Goal: Task Accomplishment & Management: Use online tool/utility

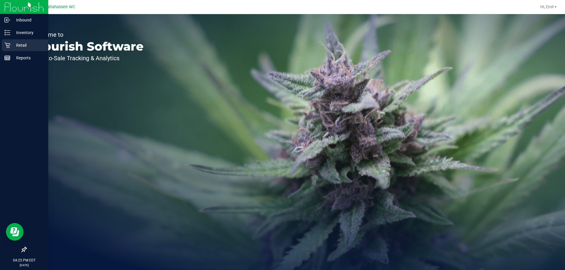
click at [12, 44] on p "Retail" at bounding box center [27, 45] width 35 height 7
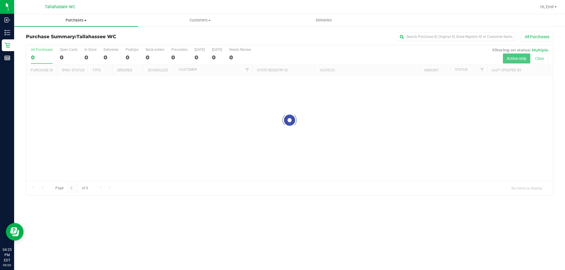
click at [89, 21] on span "Purchases" at bounding box center [76, 20] width 124 height 5
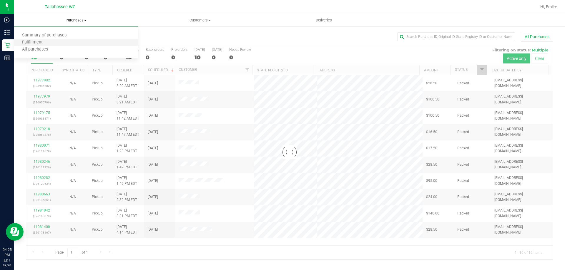
click at [89, 41] on li "Fulfillment" at bounding box center [76, 42] width 124 height 7
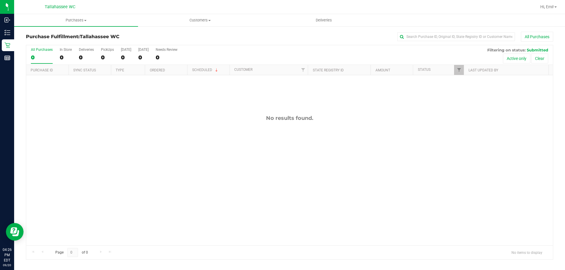
click at [200, 178] on div "No results found." at bounding box center [289, 180] width 527 height 210
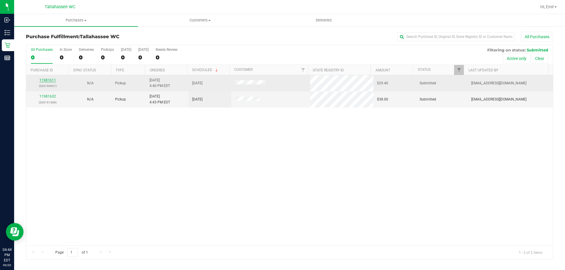
click at [47, 80] on link "11981611" at bounding box center [47, 80] width 16 height 4
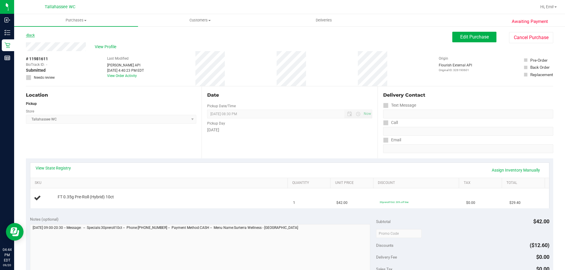
click at [33, 36] on link "Back" at bounding box center [30, 35] width 9 height 4
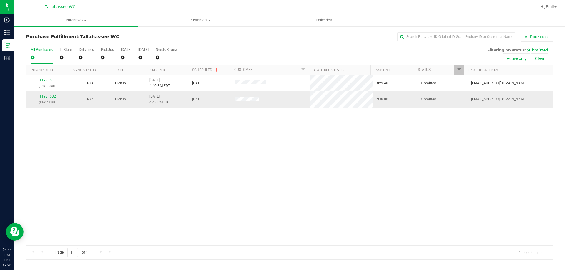
click at [46, 98] on link "11981632" at bounding box center [47, 96] width 16 height 4
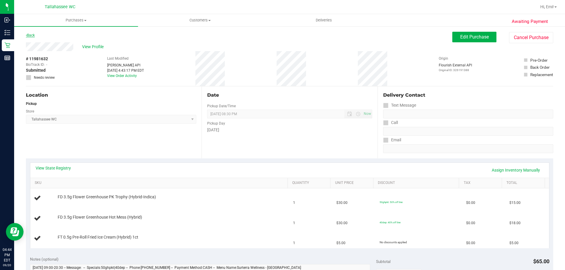
click at [29, 35] on link "Back" at bounding box center [30, 35] width 9 height 4
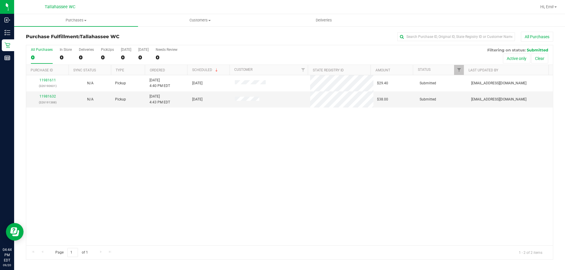
click at [179, 40] on div "Purchase Fulfillment: [GEOGRAPHIC_DATA] WC All Purchases" at bounding box center [289, 38] width 527 height 13
click at [174, 6] on div at bounding box center [320, 6] width 431 height 11
click at [245, 222] on div "11981611 (326190601) N/A Pickup [DATE] 4:40 PM EDT 9/20/2025 $29.40 Submitted […" at bounding box center [289, 160] width 527 height 170
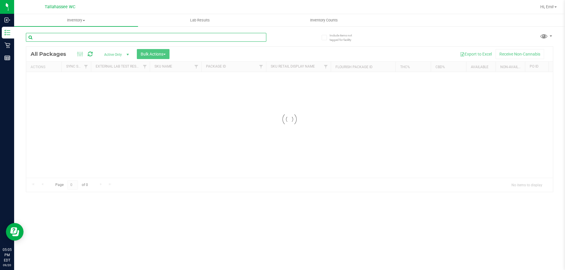
click at [109, 39] on input "text" at bounding box center [146, 37] width 240 height 9
type input "8791962327273658"
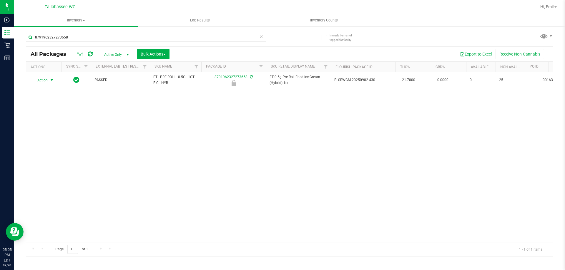
click at [52, 82] on span "select" at bounding box center [51, 80] width 5 height 5
click at [69, 146] on li "Unlock package" at bounding box center [51, 150] width 38 height 9
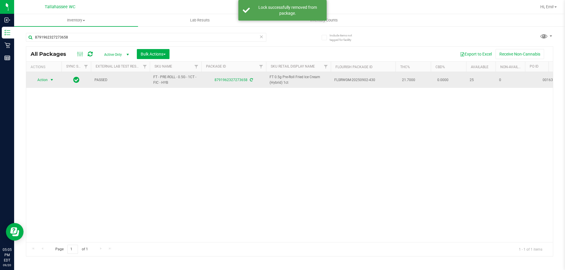
click at [52, 82] on span "select" at bounding box center [51, 80] width 5 height 5
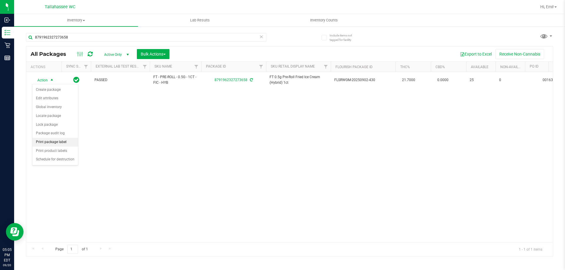
click at [69, 141] on li "Print package label" at bounding box center [55, 142] width 46 height 9
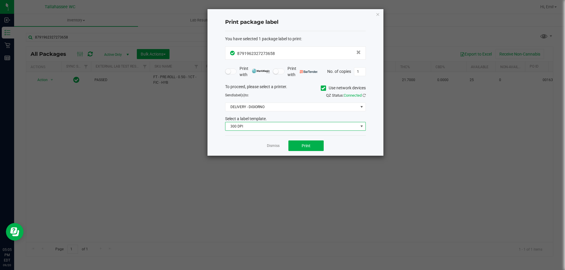
click at [249, 128] on span "300 DPI" at bounding box center [291, 126] width 133 height 8
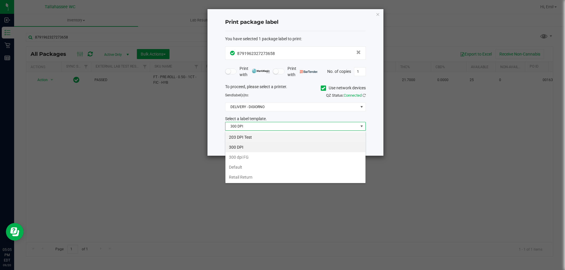
scroll to position [9, 141]
click at [250, 136] on li "203 DPI Test" at bounding box center [295, 137] width 140 height 10
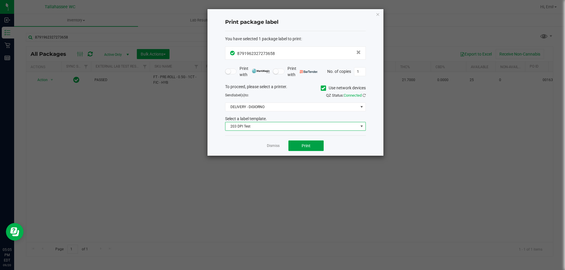
click at [294, 143] on button "Print" at bounding box center [305, 146] width 35 height 11
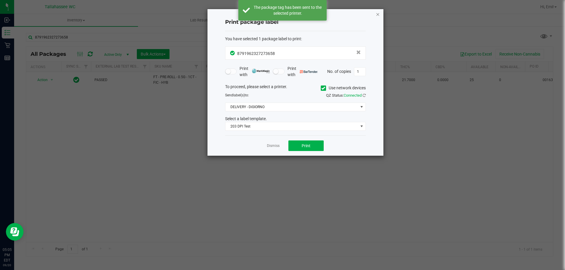
click at [378, 14] on icon "button" at bounding box center [378, 14] width 4 height 7
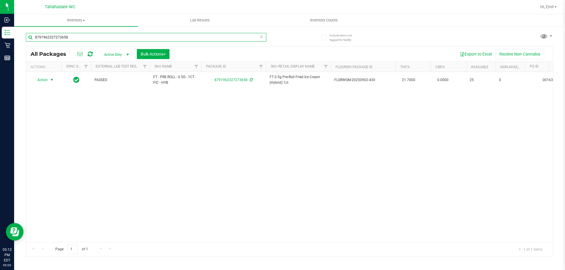
click at [73, 37] on input "8791962327273658" at bounding box center [146, 37] width 240 height 9
click at [74, 36] on input "8791962327273658" at bounding box center [146, 37] width 240 height 9
click at [260, 37] on icon at bounding box center [261, 36] width 4 height 7
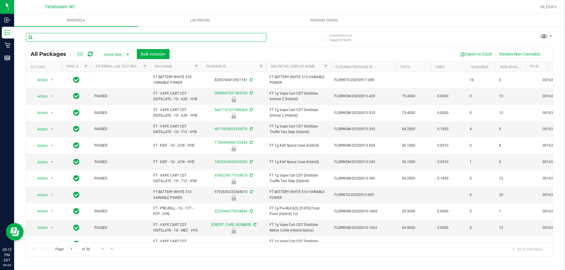
click at [234, 35] on input "text" at bounding box center [146, 37] width 240 height 9
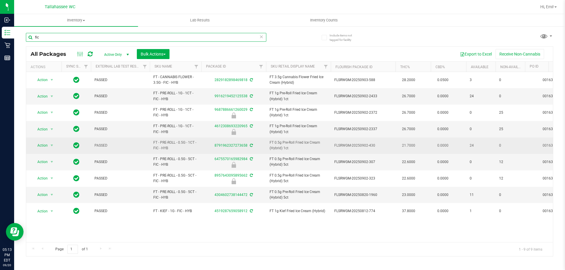
type input "fic"
drag, startPoint x: 295, startPoint y: 141, endPoint x: 313, endPoint y: 142, distance: 18.0
click at [313, 142] on span "FT 0.5g Pre-Roll Fried Ice Cream (Hybrid) 1ct" at bounding box center [299, 145] width 58 height 11
click at [312, 142] on span "FT 0.5g Pre-Roll Fried Ice Cream (Hybrid) 1ct" at bounding box center [299, 145] width 58 height 11
drag, startPoint x: 310, startPoint y: 141, endPoint x: 283, endPoint y: 139, distance: 27.4
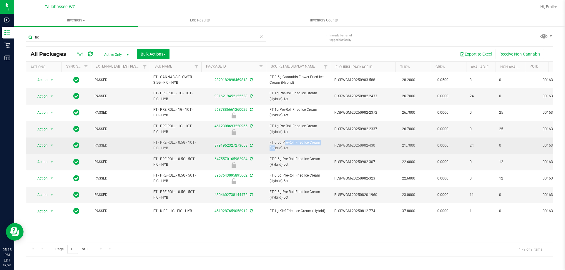
click at [283, 139] on td "FT 0.5g Pre-Roll Fried Ice Cream (Hybrid) 1ct" at bounding box center [298, 146] width 65 height 16
click at [182, 142] on span "FT - PRE-ROLL - 0.5G - 1CT - FIC - HYB" at bounding box center [175, 145] width 44 height 11
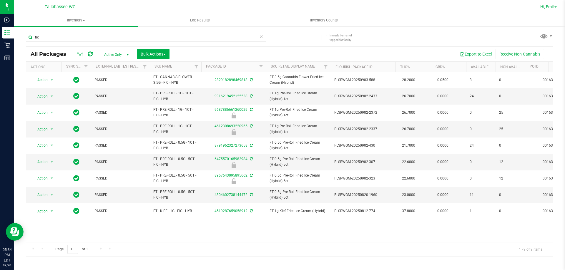
click at [552, 9] on span "Hi, Emi!" at bounding box center [547, 6] width 14 height 5
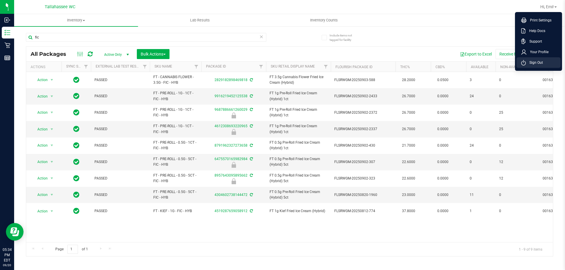
click at [535, 63] on span "Sign Out" at bounding box center [534, 63] width 17 height 6
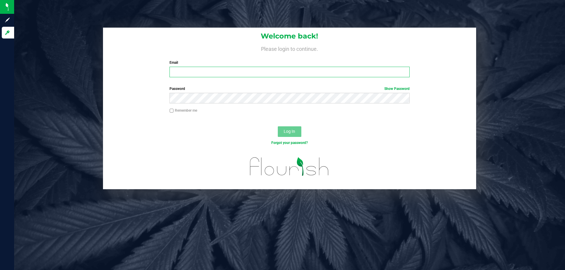
click at [310, 73] on input "Email" at bounding box center [289, 72] width 240 height 11
type input "CGee@liveparallel.com"
click at [278, 127] on button "Log In" at bounding box center [290, 132] width 24 height 11
